Goal: Transaction & Acquisition: Purchase product/service

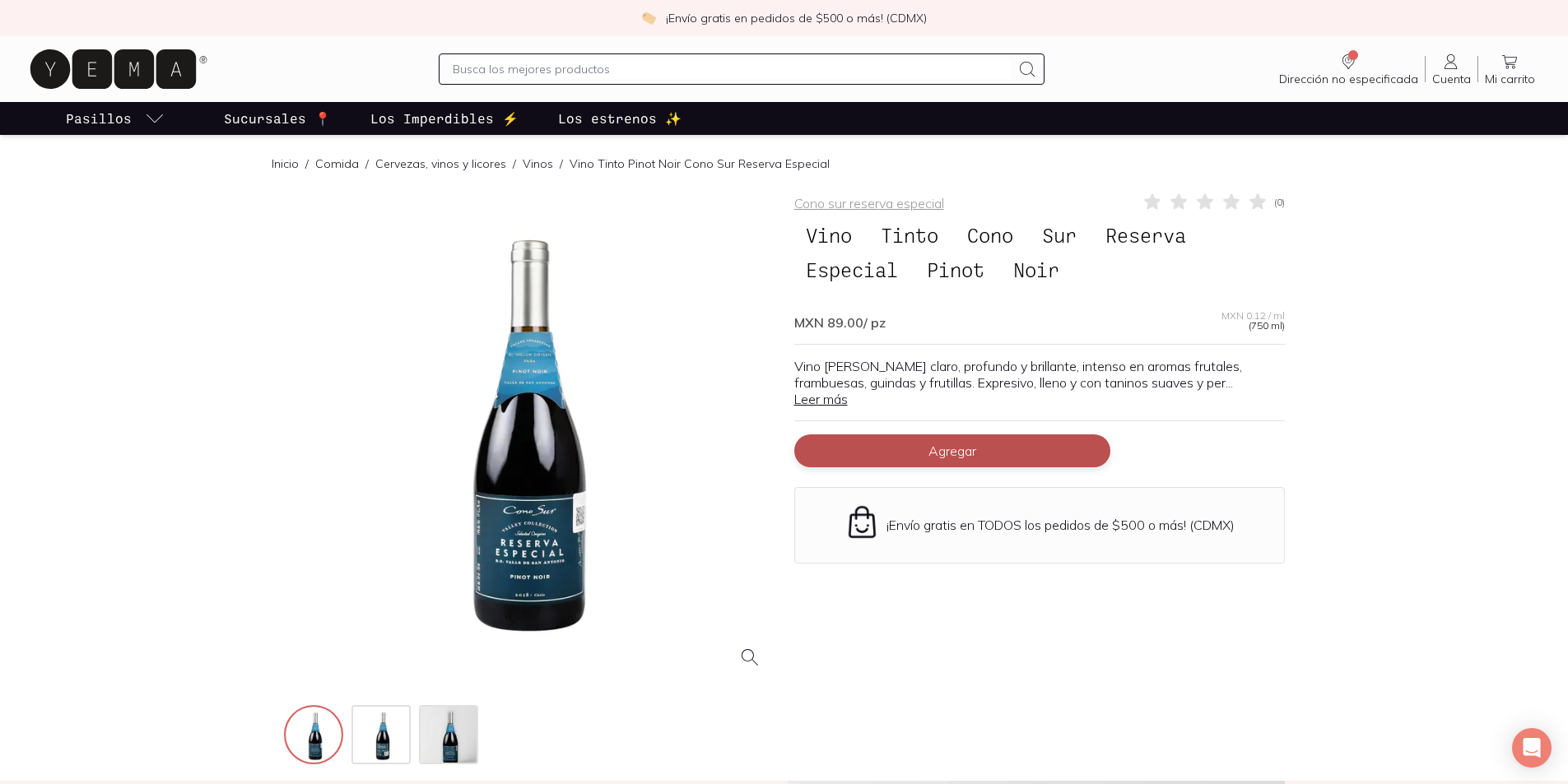
click at [1024, 457] on button "Agregar" at bounding box center [952, 450] width 316 height 33
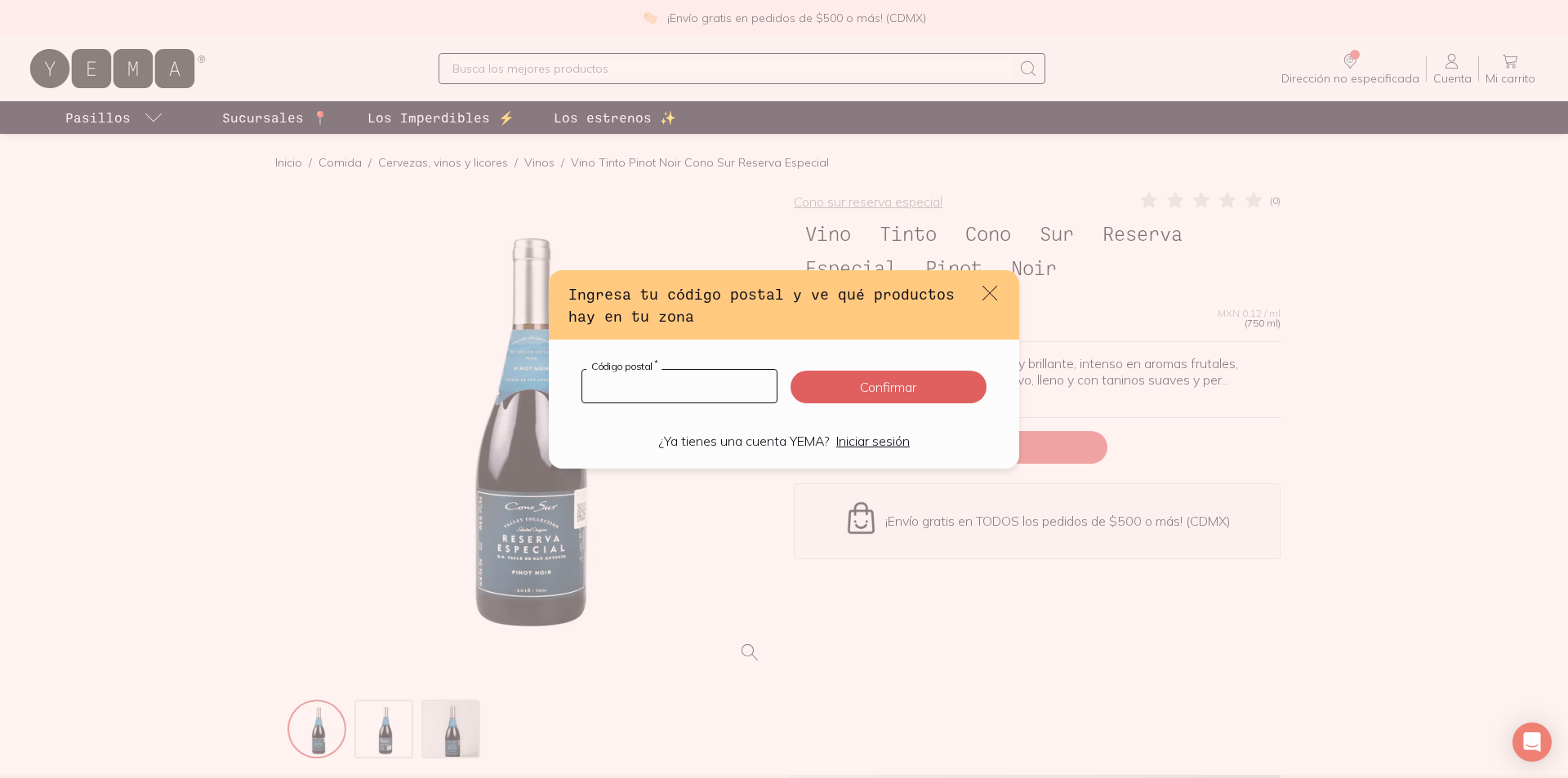
click at [647, 388] on input "default" at bounding box center [679, 386] width 195 height 32
type input "11800"
click at [855, 386] on button "Confirmar" at bounding box center [889, 387] width 196 height 32
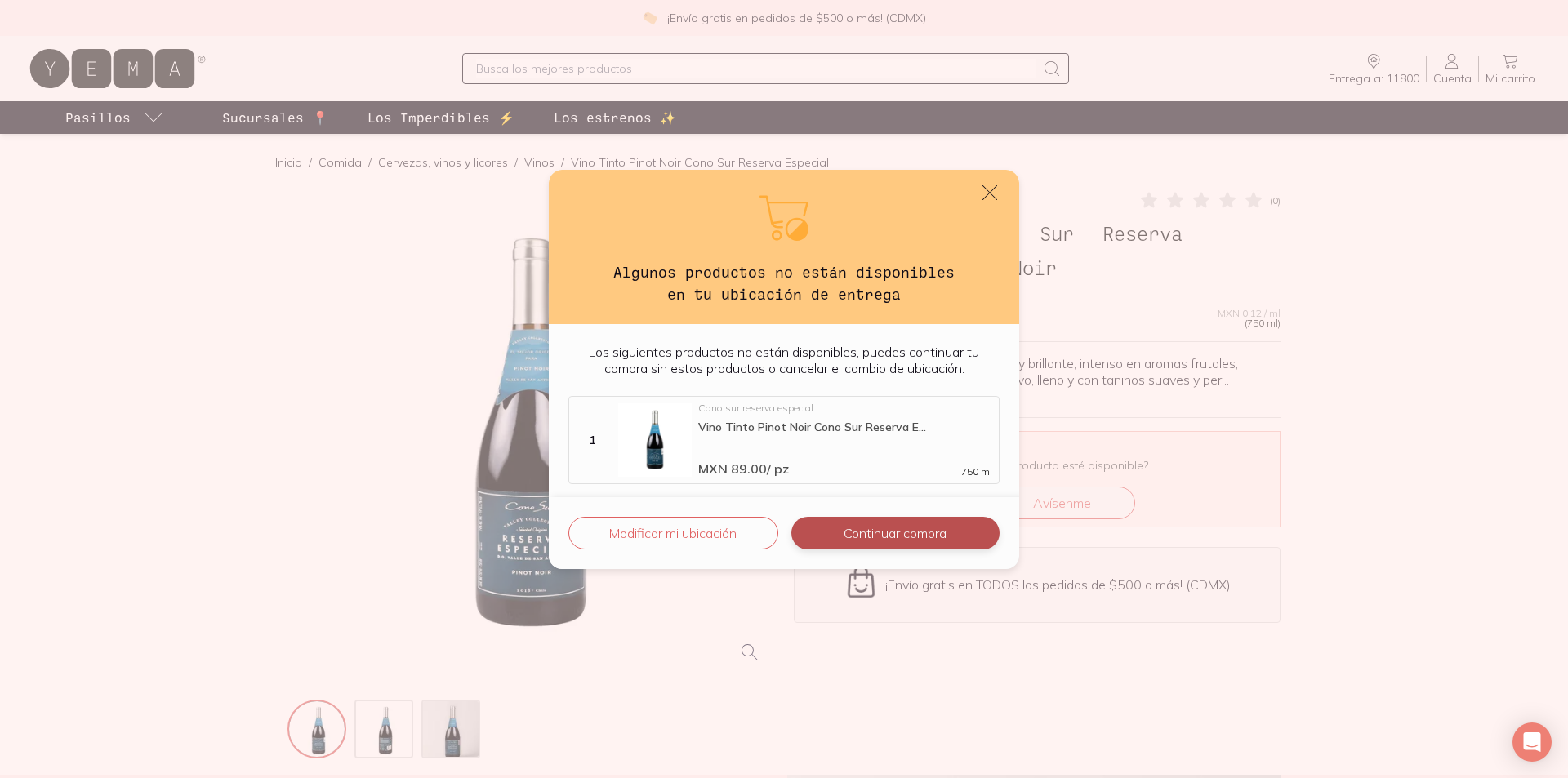
click at [856, 536] on button "Continuar compra" at bounding box center [896, 533] width 209 height 32
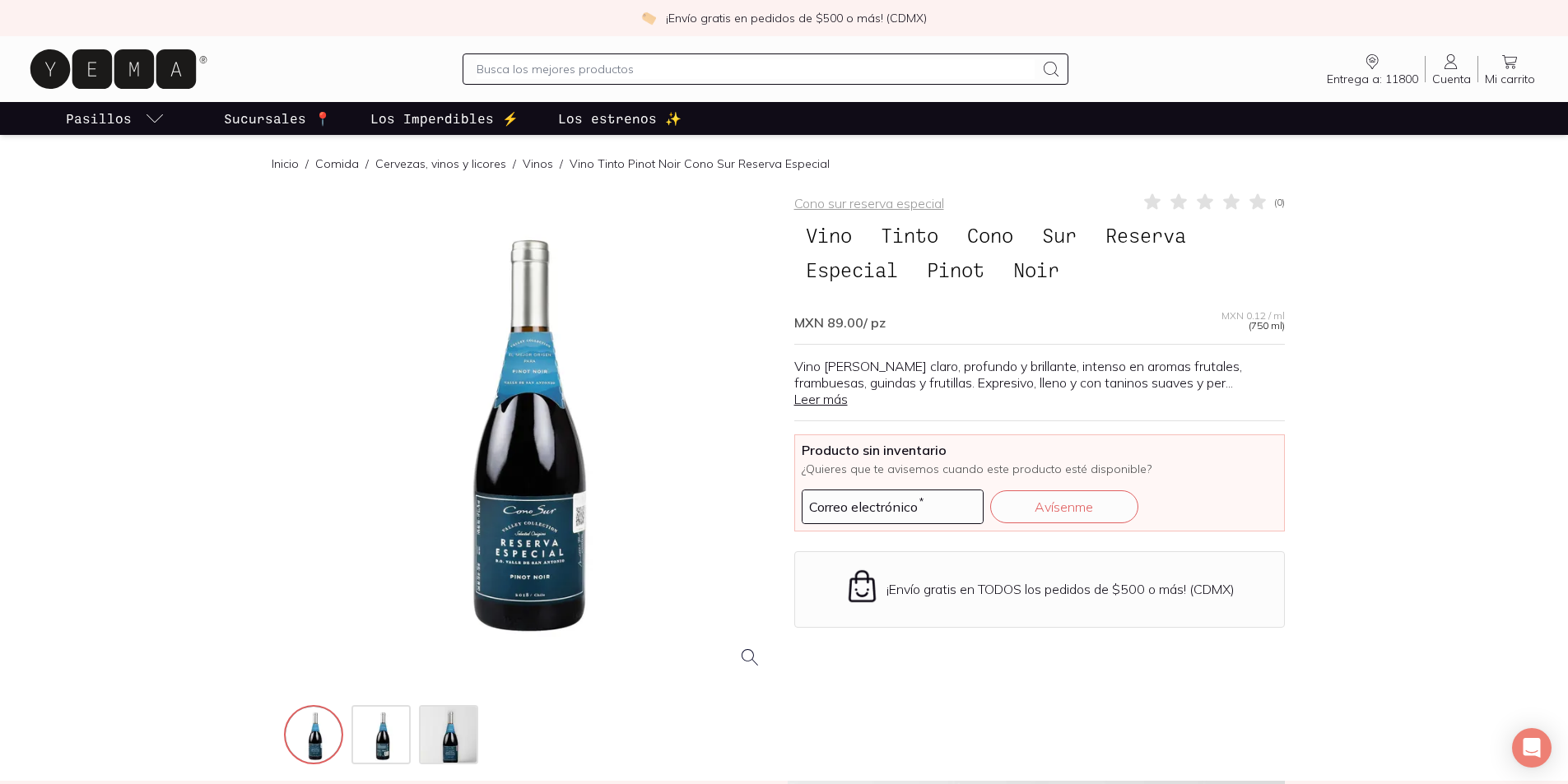
click at [1362, 80] on span "Entrega a: 11800" at bounding box center [1373, 79] width 91 height 15
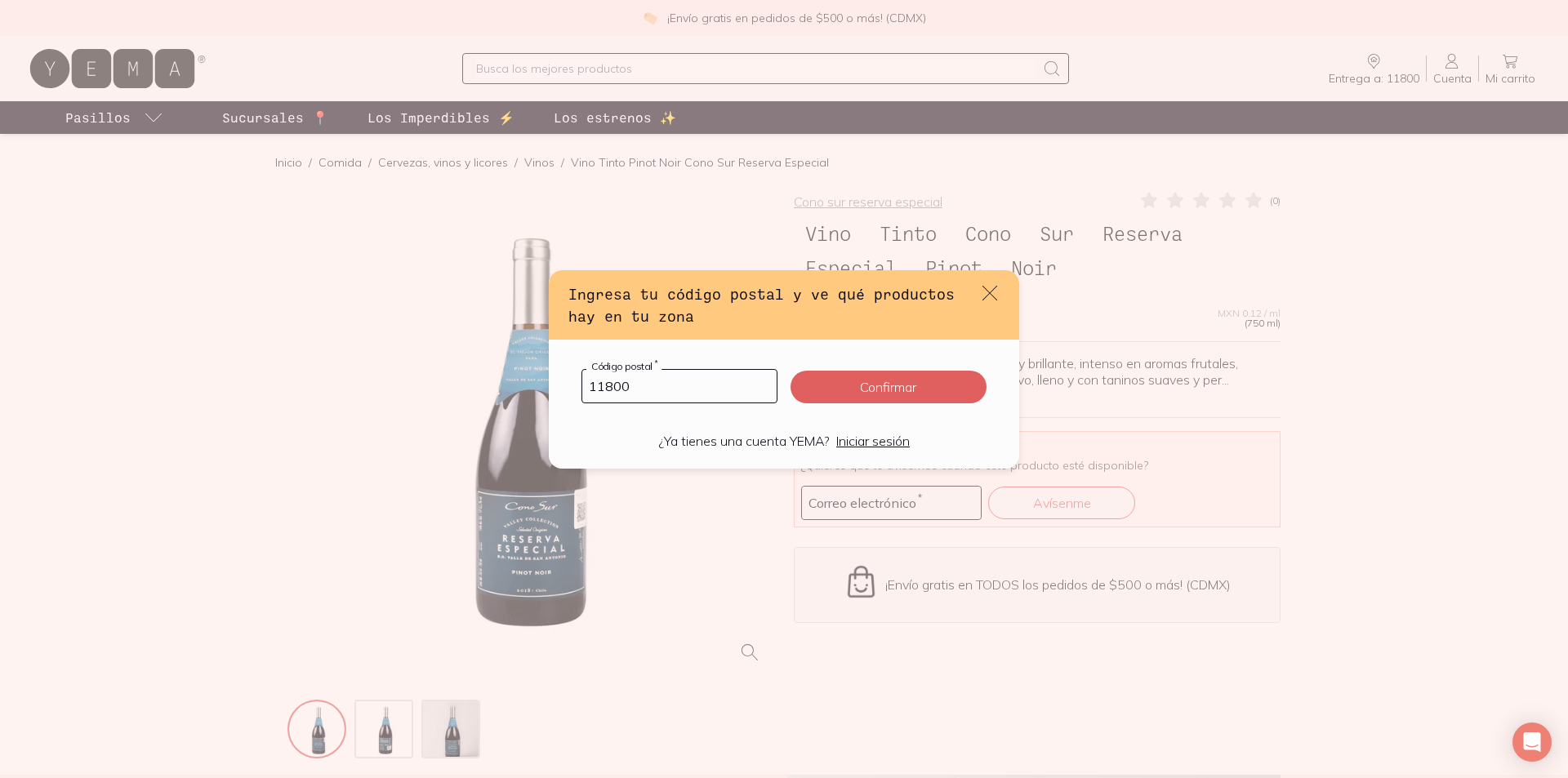
click at [638, 380] on input "11800" at bounding box center [679, 386] width 195 height 32
type input "05348"
click at [863, 387] on button "Confirmar" at bounding box center [889, 387] width 196 height 32
